Goal: Find specific page/section: Find specific page/section

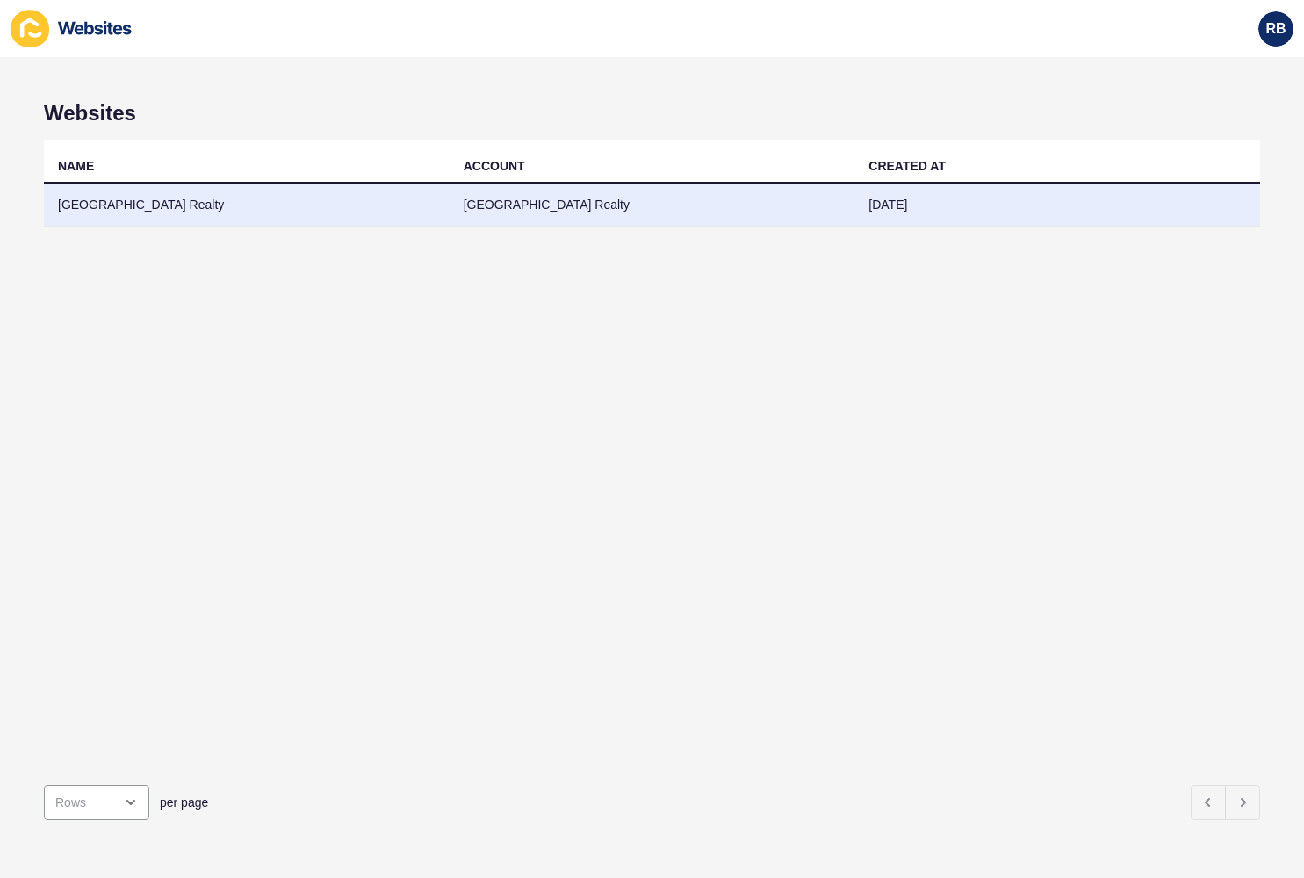
click at [125, 199] on td "[GEOGRAPHIC_DATA] Realty" at bounding box center [247, 205] width 406 height 43
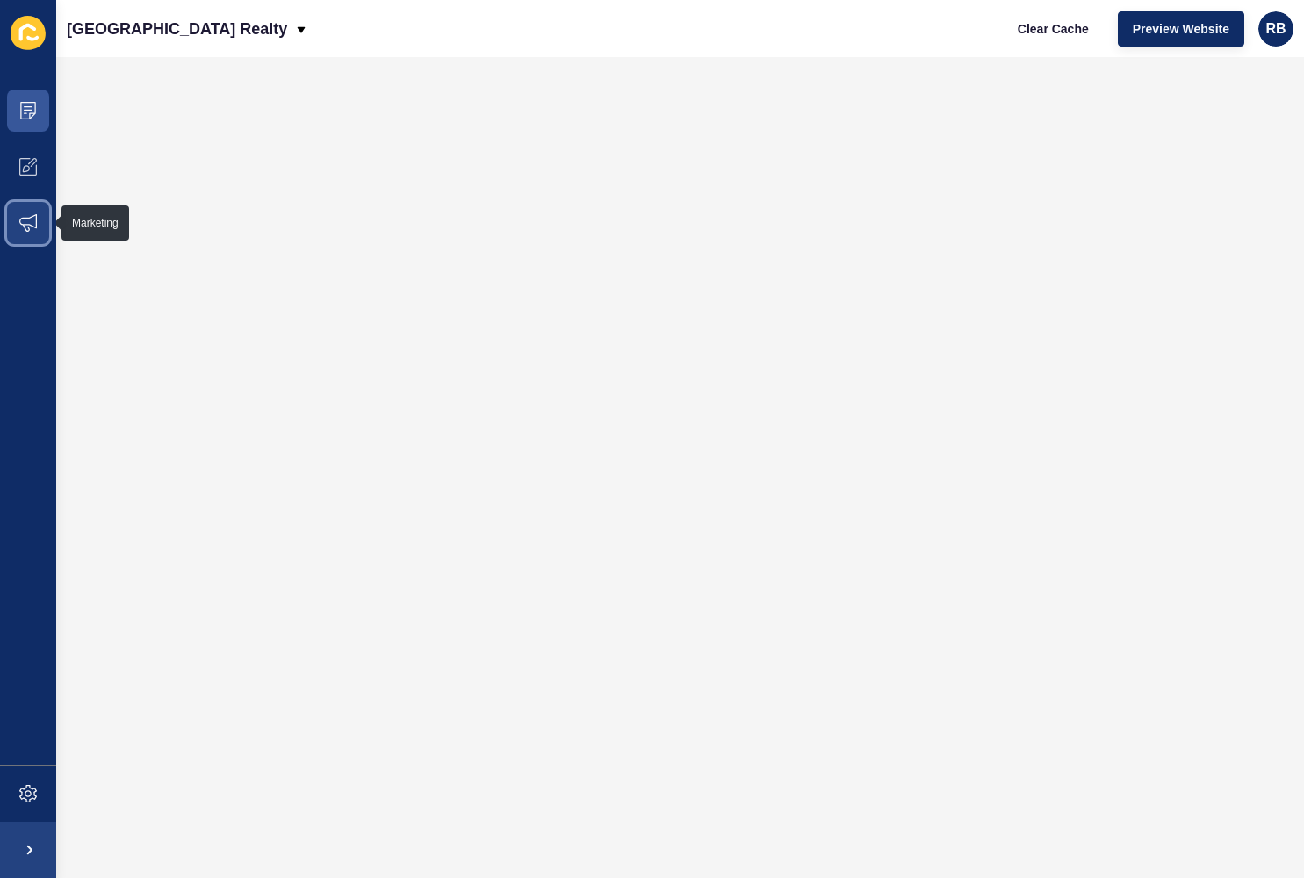
click at [28, 214] on icon at bounding box center [28, 223] width 18 height 18
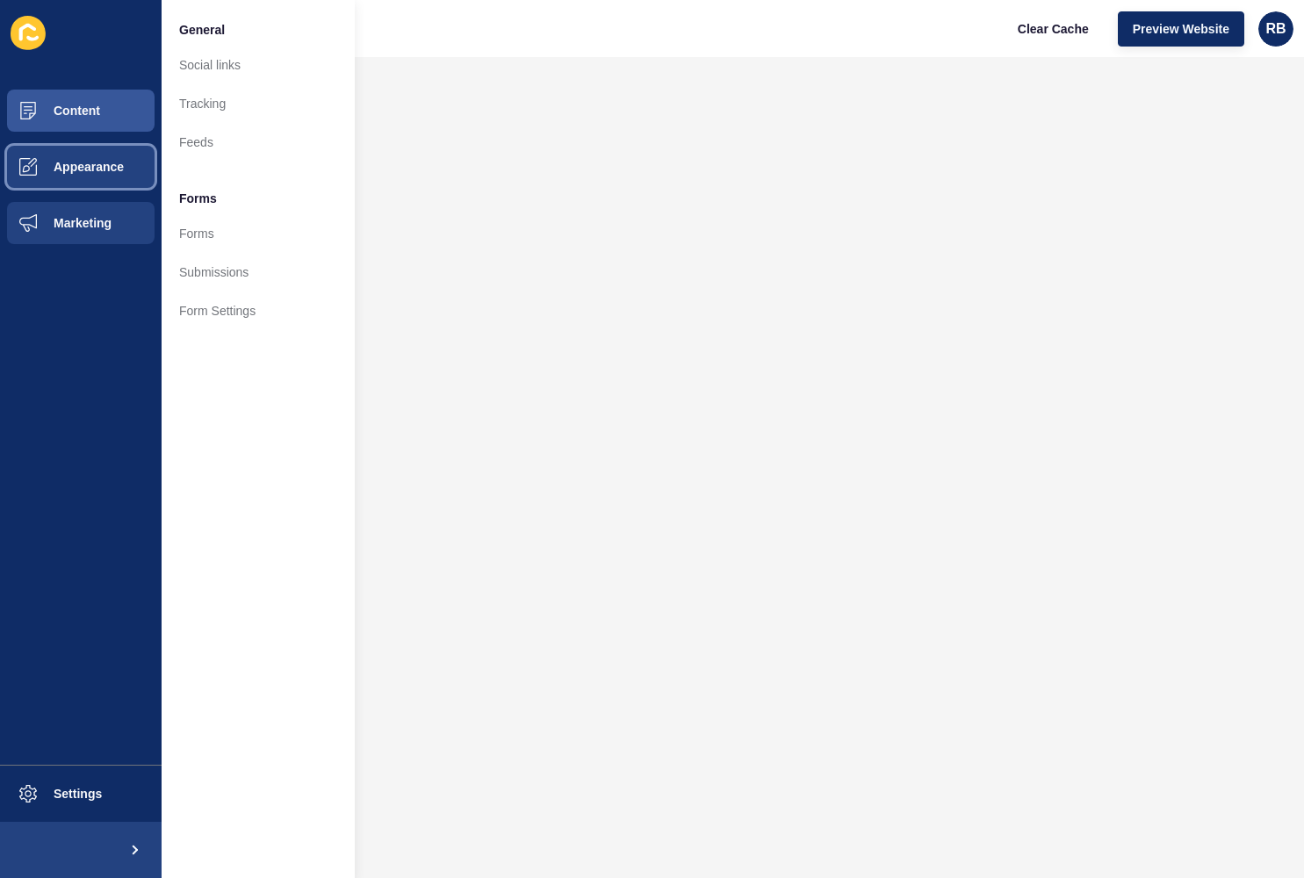
click at [120, 157] on button "Appearance" at bounding box center [81, 167] width 162 height 56
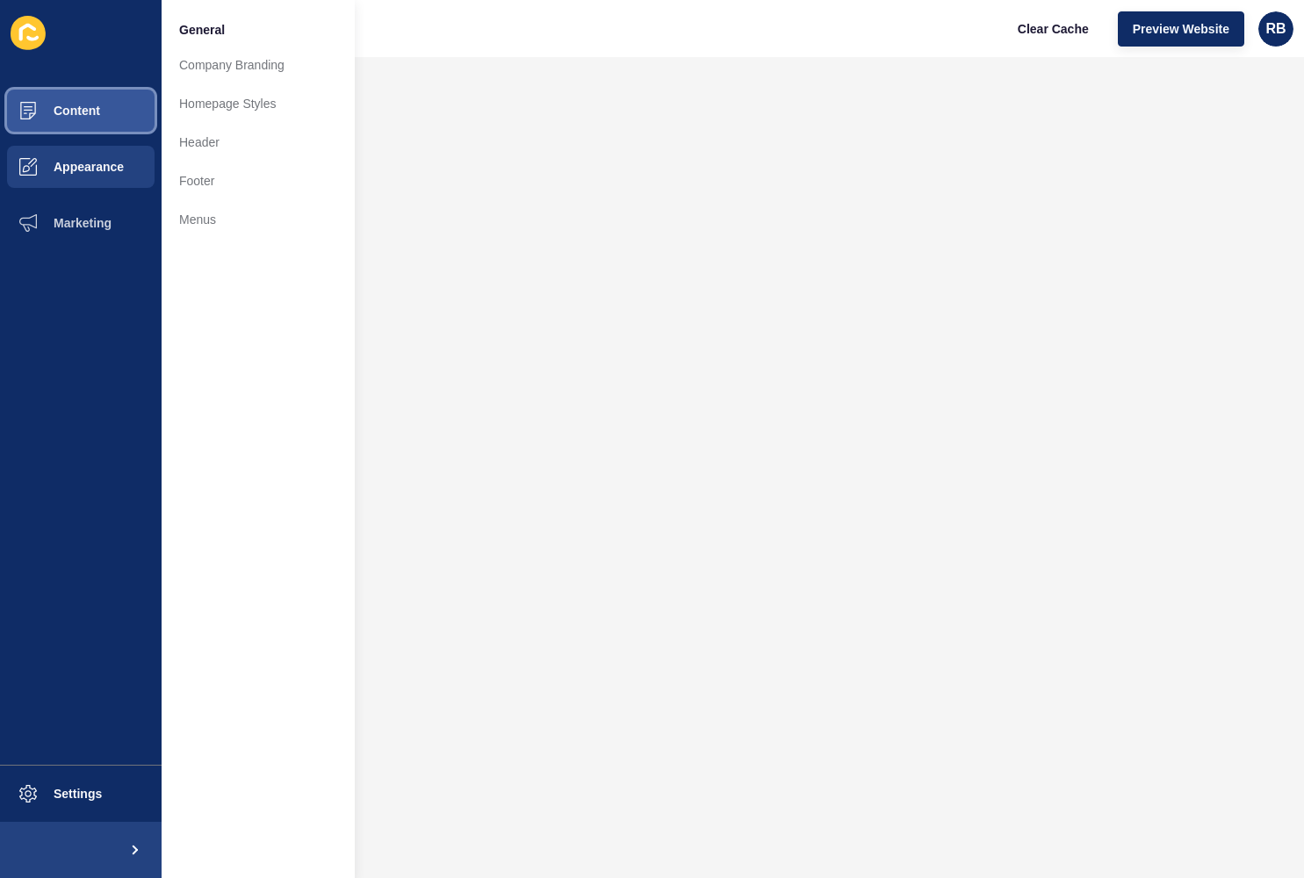
click at [115, 115] on button "Content" at bounding box center [81, 111] width 162 height 56
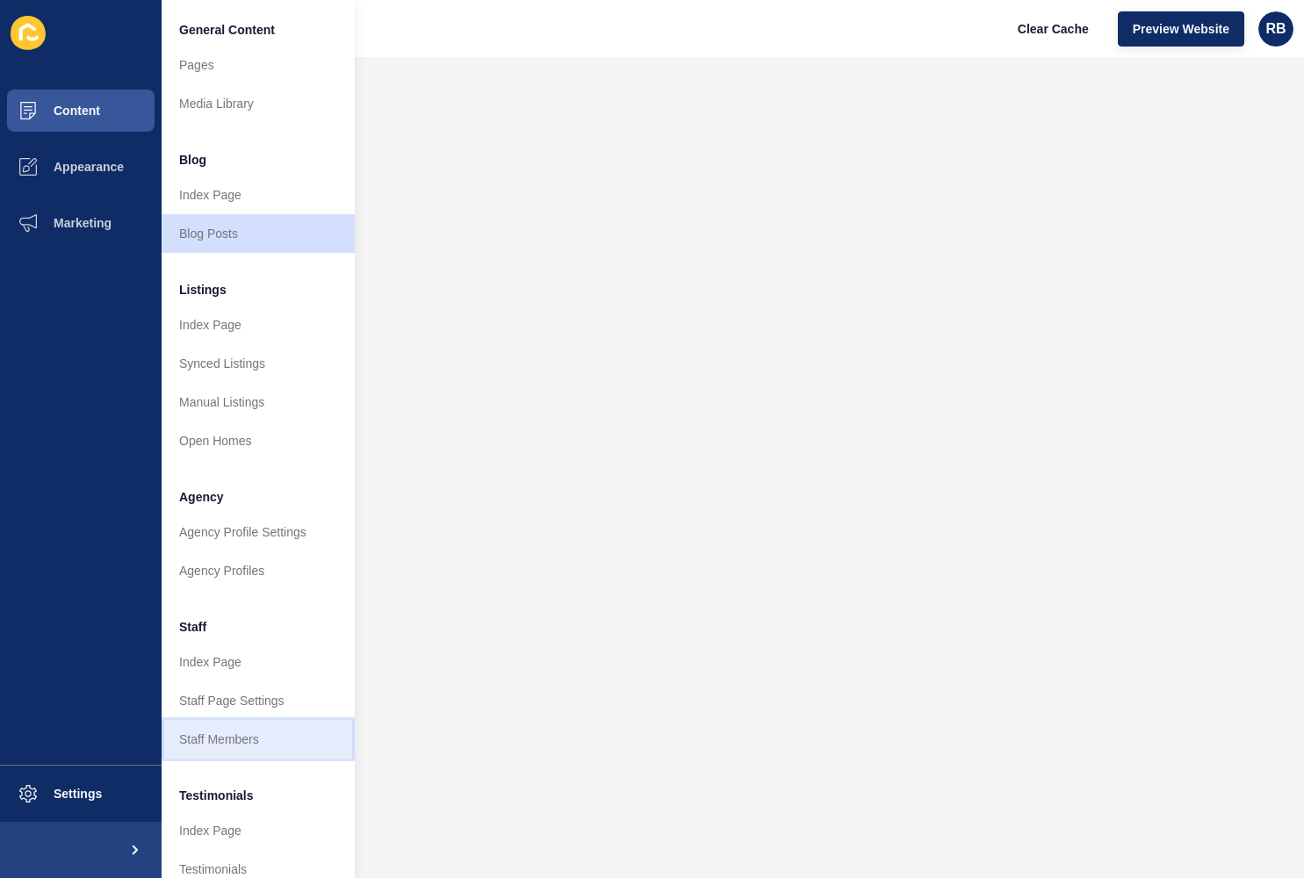
click at [261, 749] on link "Staff Members" at bounding box center [258, 739] width 193 height 39
